Goal: Information Seeking & Learning: Learn about a topic

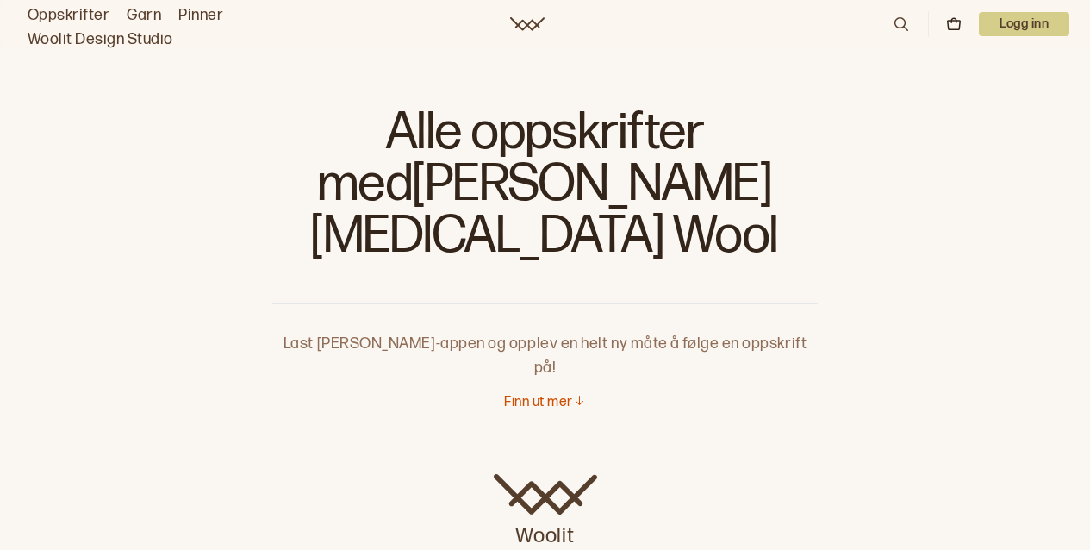
click at [895, 28] on icon at bounding box center [901, 24] width 19 height 19
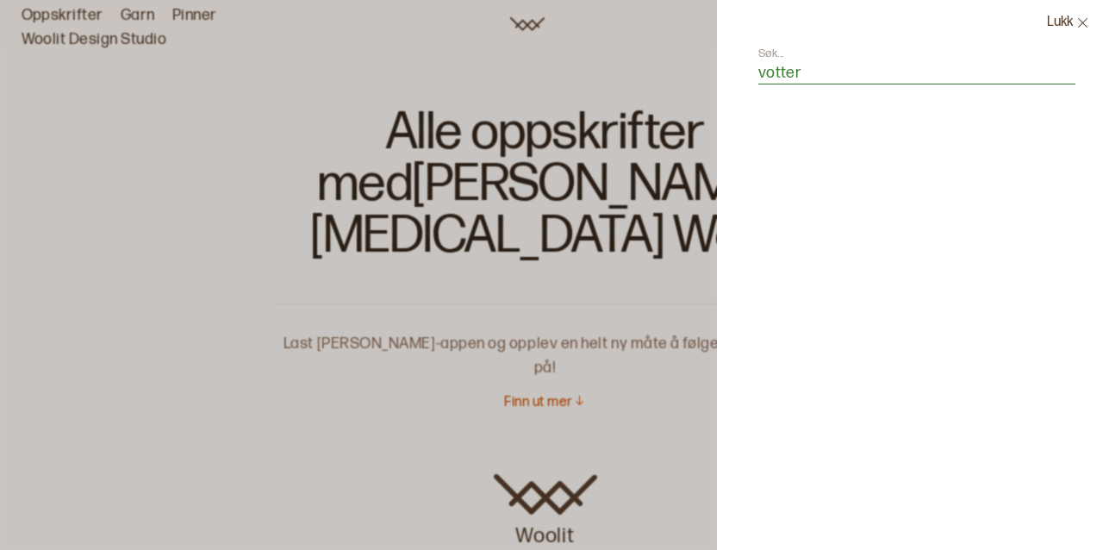
type input "votter"
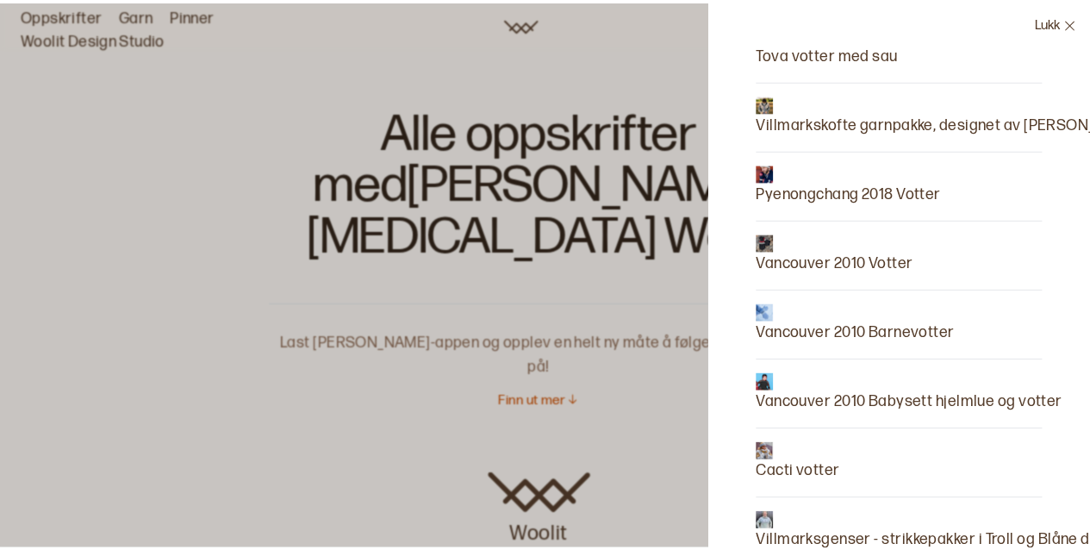
scroll to position [304, 0]
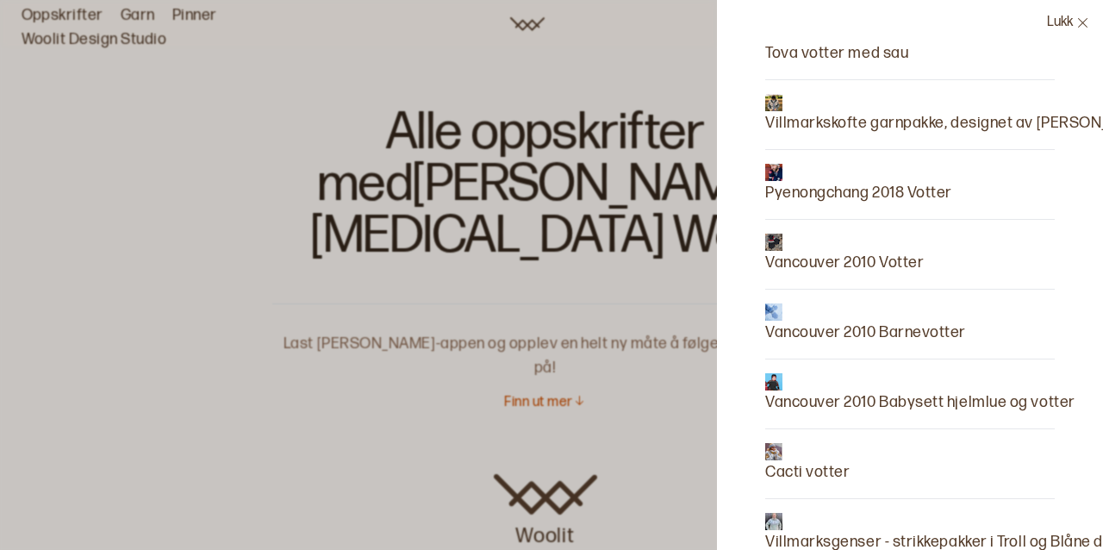
click at [824, 329] on p "Vancouver 2010 Barnevotter" at bounding box center [865, 333] width 201 height 24
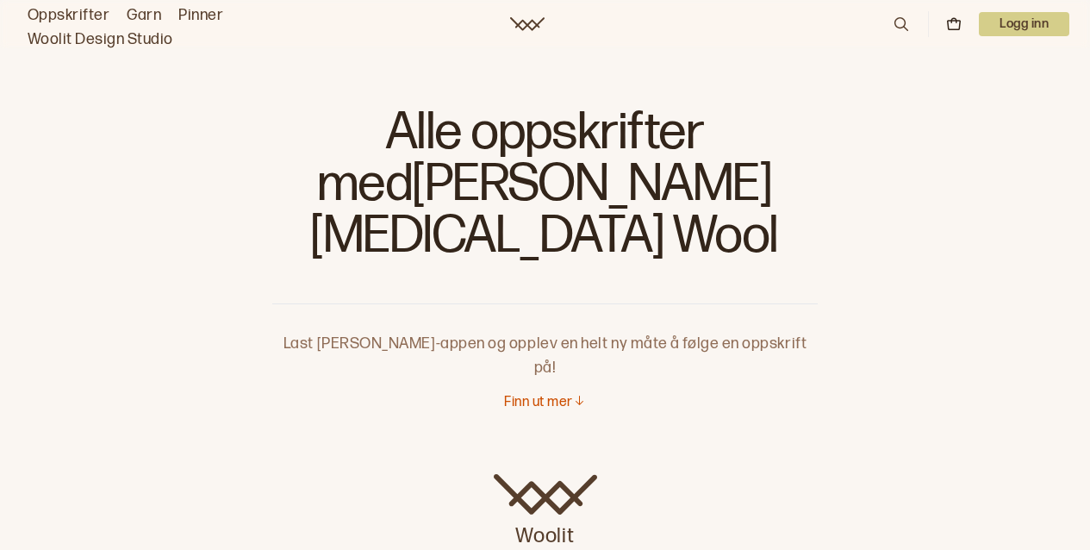
click at [900, 23] on icon at bounding box center [901, 24] width 19 height 19
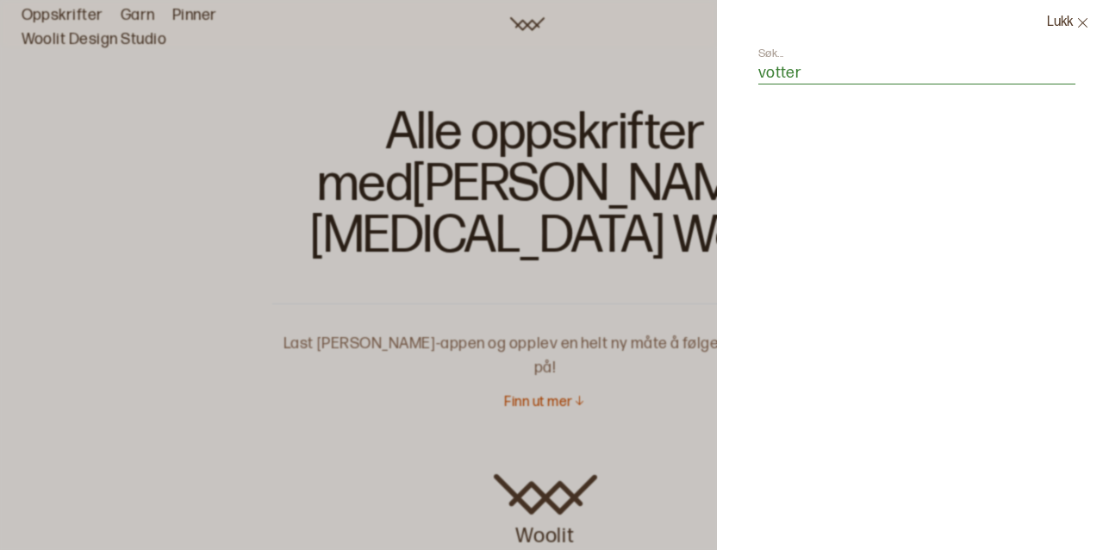
type input "votter"
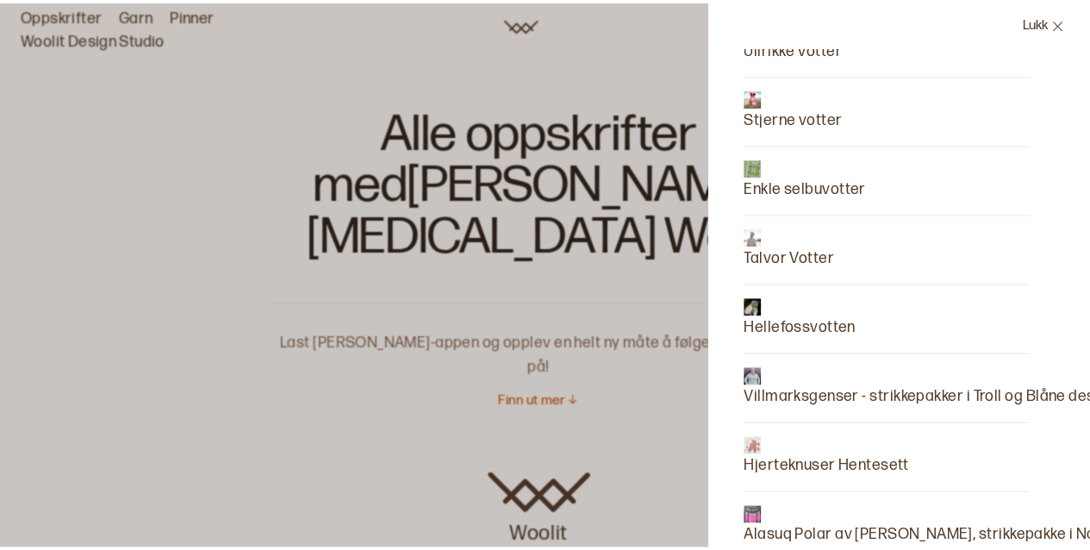
scroll to position [2623, 12]
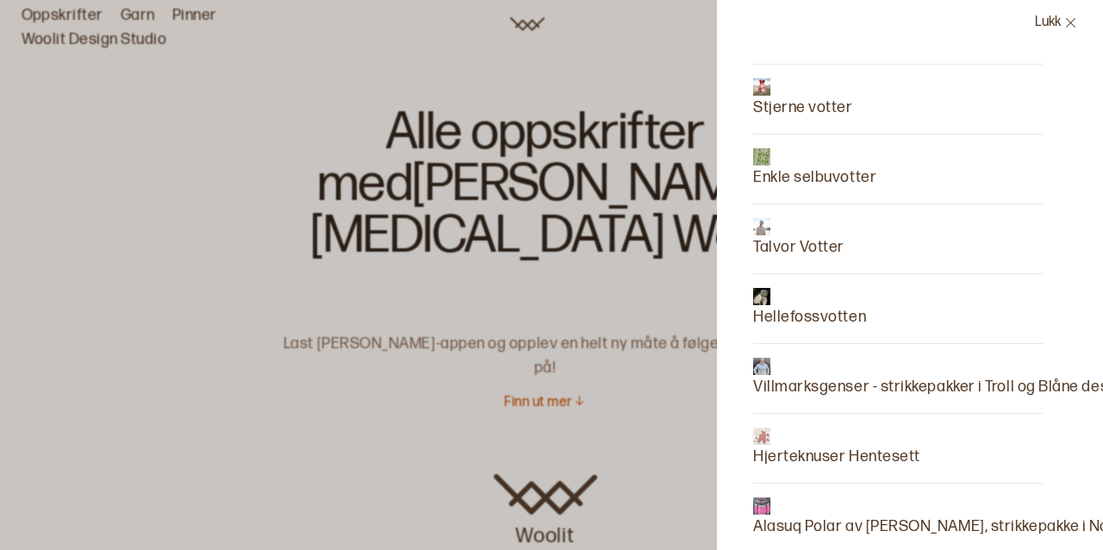
click at [846, 319] on p "Hellefossvotten" at bounding box center [809, 317] width 113 height 24
